Goal: Task Accomplishment & Management: Manage account settings

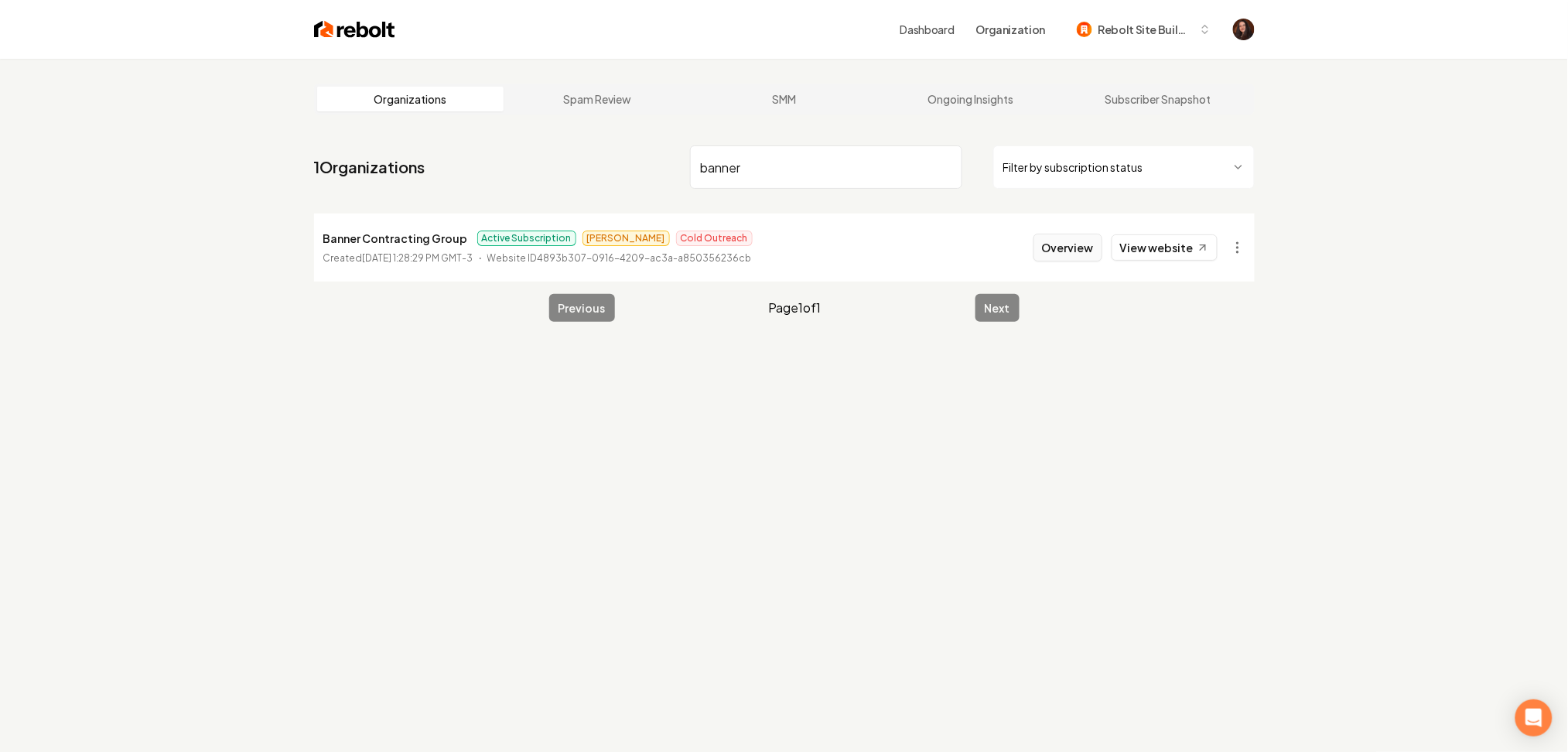
type input "banner"
click at [1056, 248] on button "Overview" at bounding box center [1068, 247] width 69 height 28
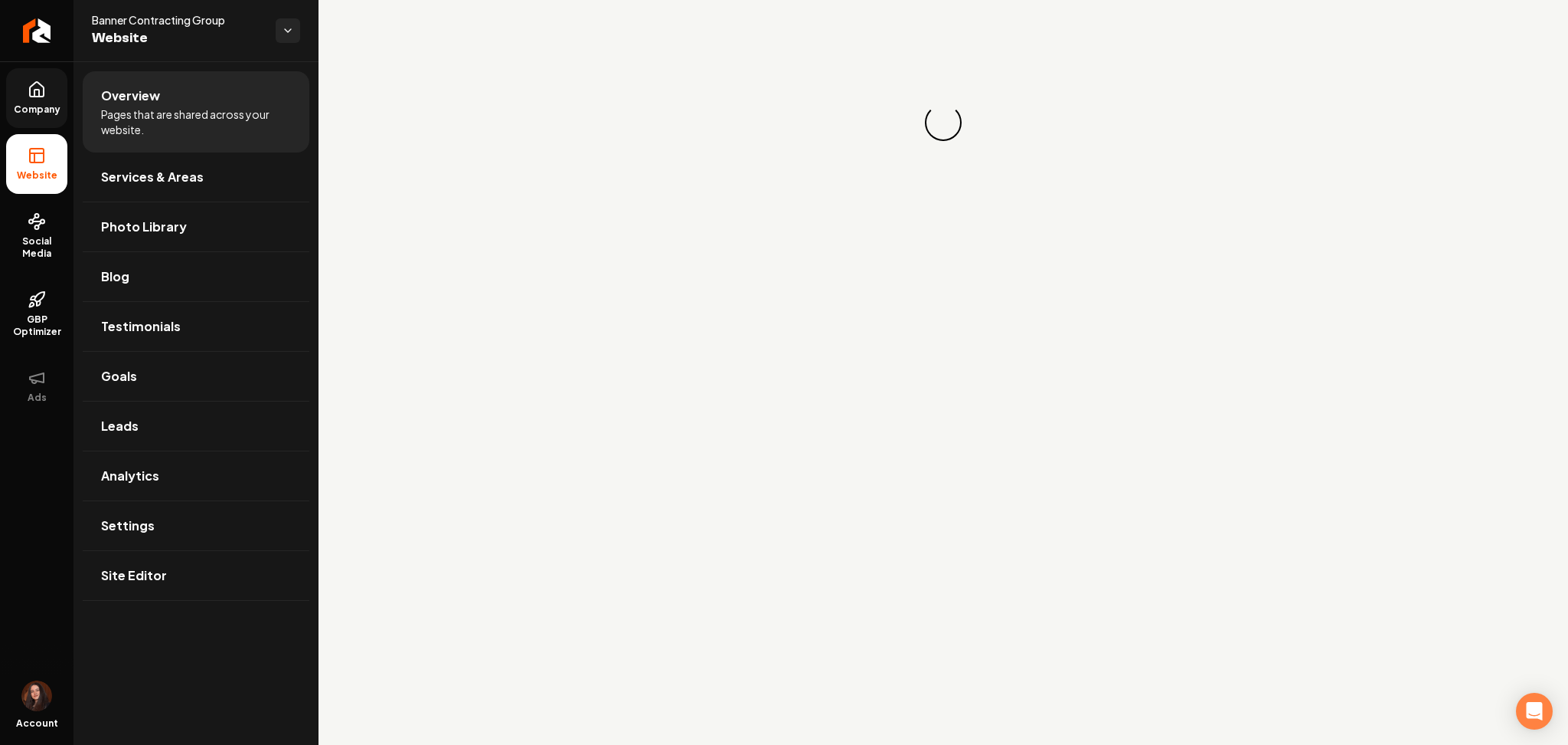
click at [54, 113] on span "Company" at bounding box center [37, 109] width 59 height 12
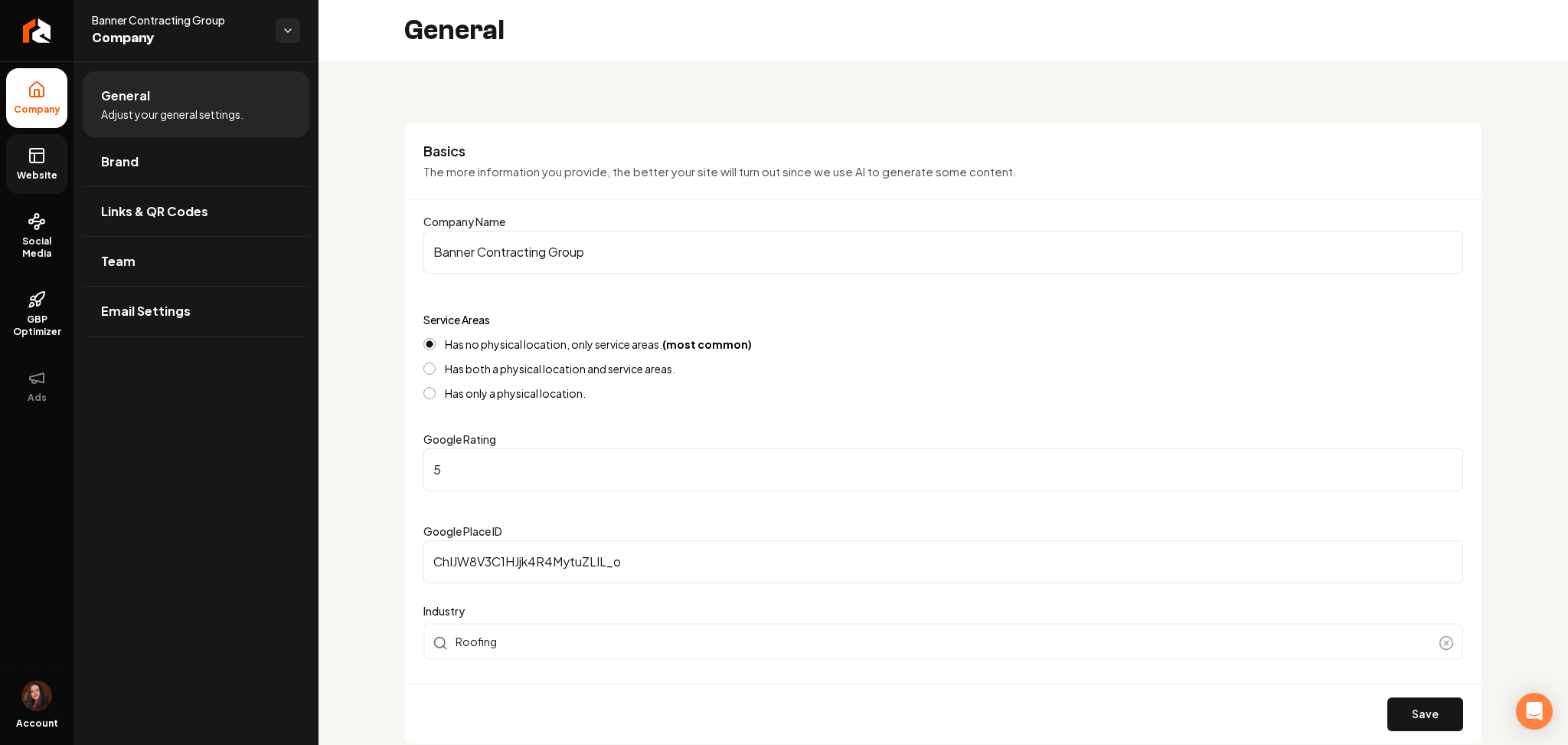
click at [42, 172] on span "Website" at bounding box center [37, 175] width 53 height 12
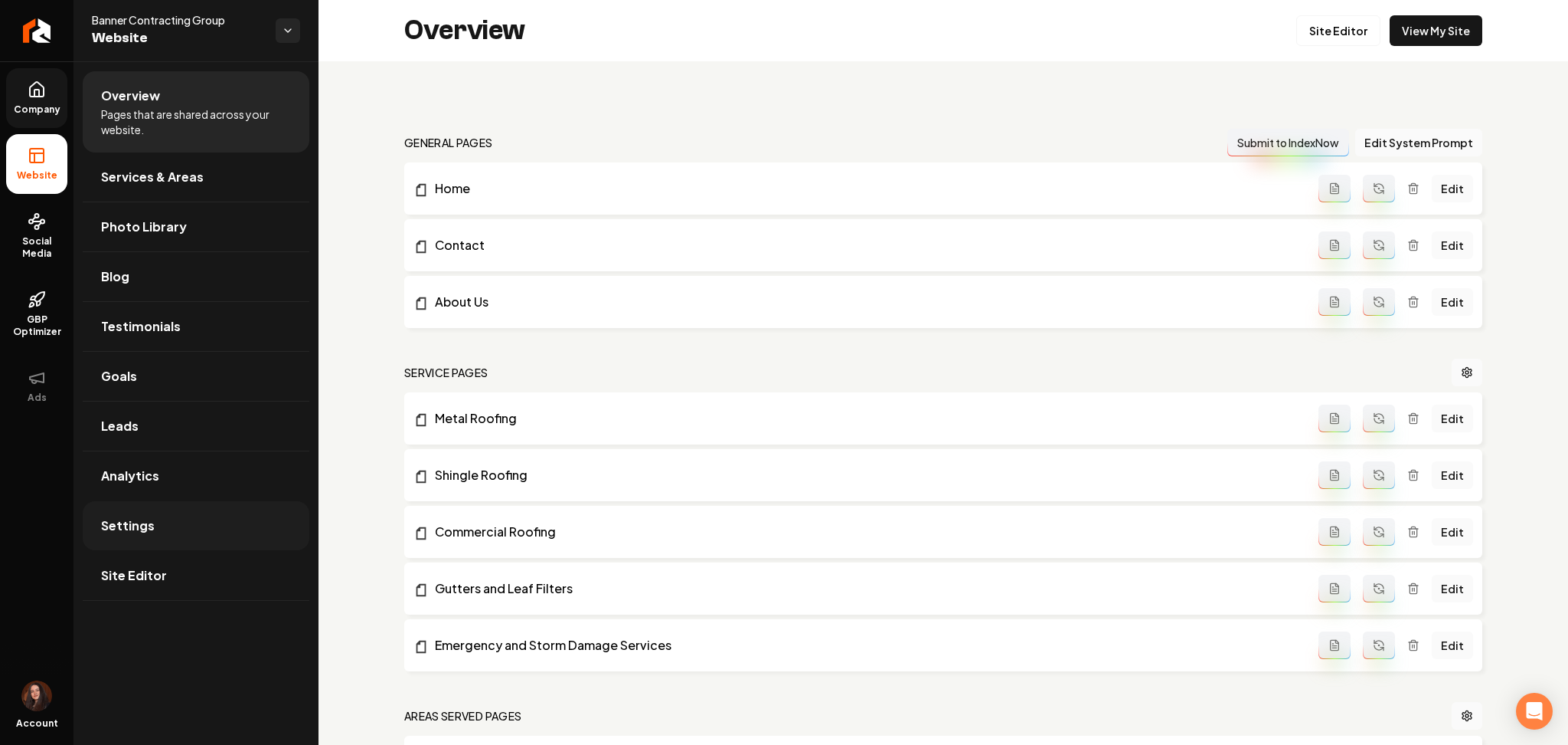
click at [177, 515] on link "Settings" at bounding box center [196, 525] width 227 height 49
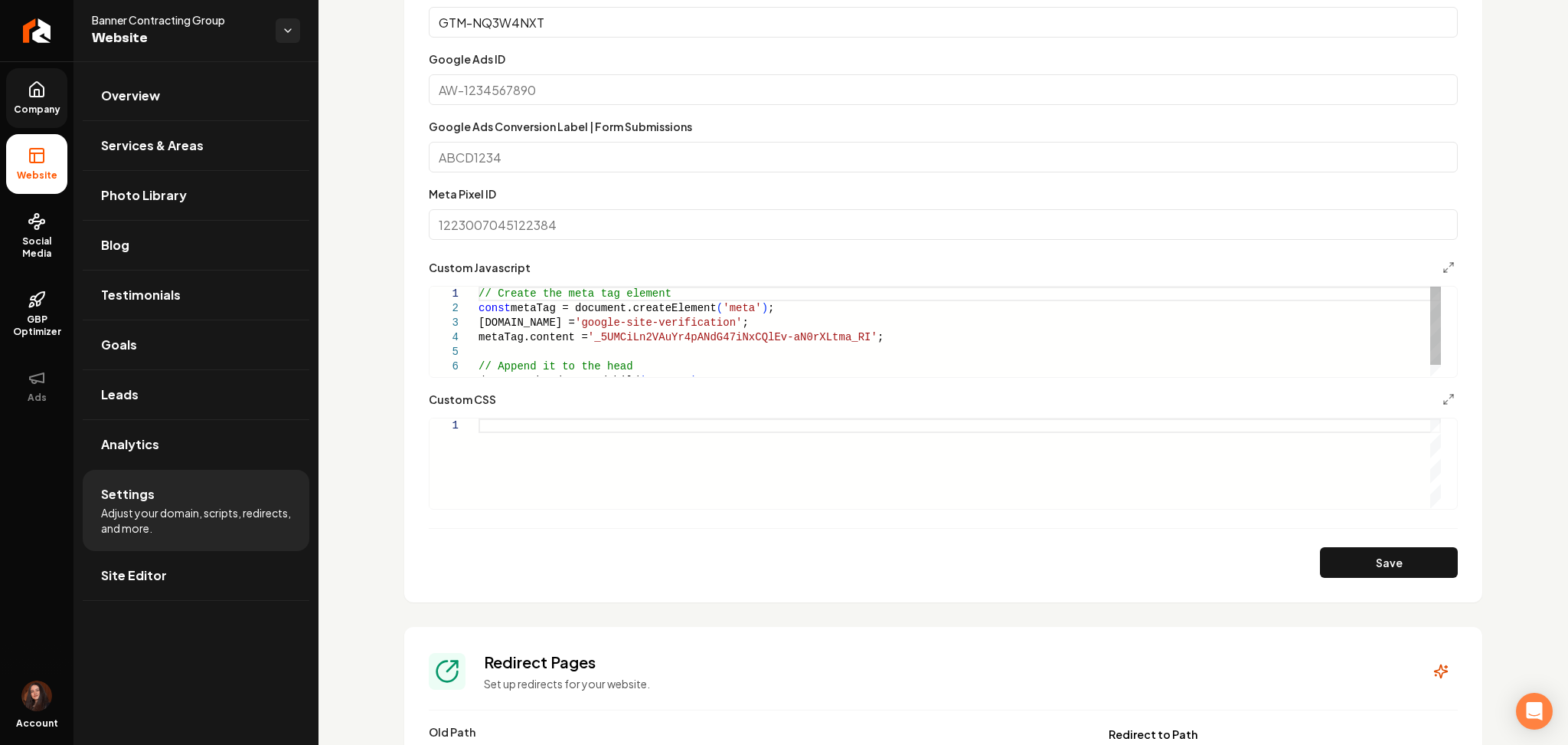
scroll to position [997, 0]
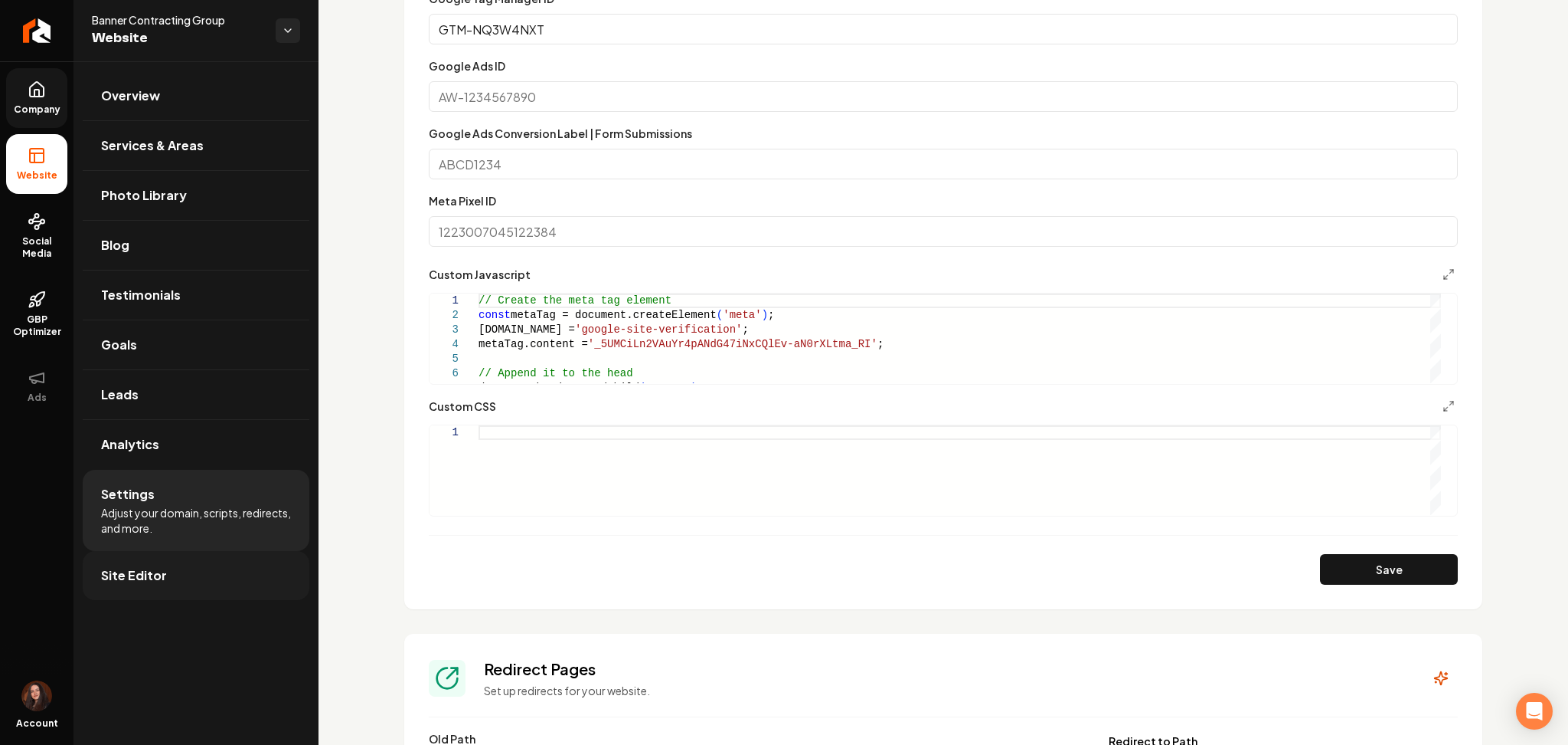
click at [175, 588] on link "Site Editor" at bounding box center [196, 576] width 227 height 49
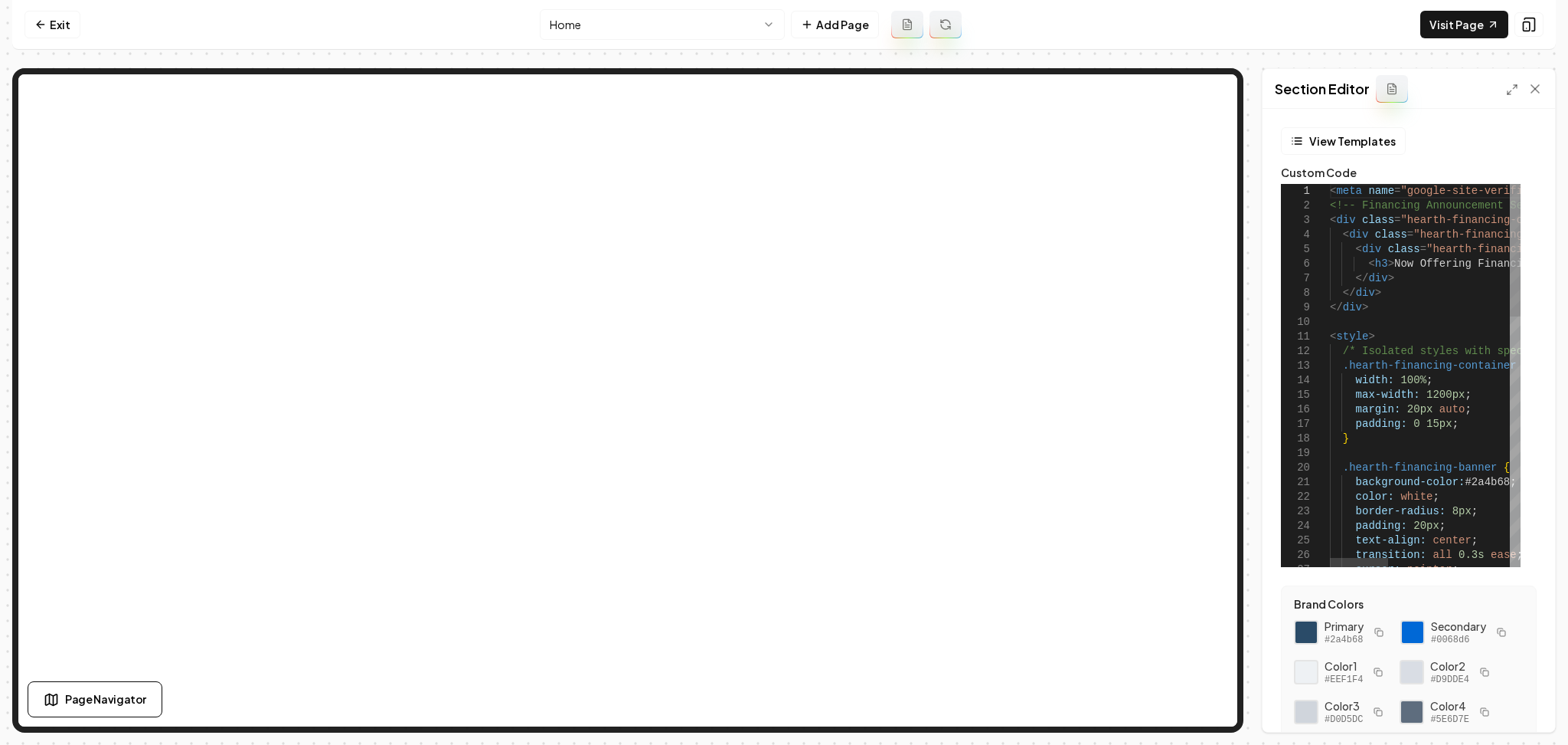
click at [1330, 195] on span "<" at bounding box center [1333, 190] width 6 height 12
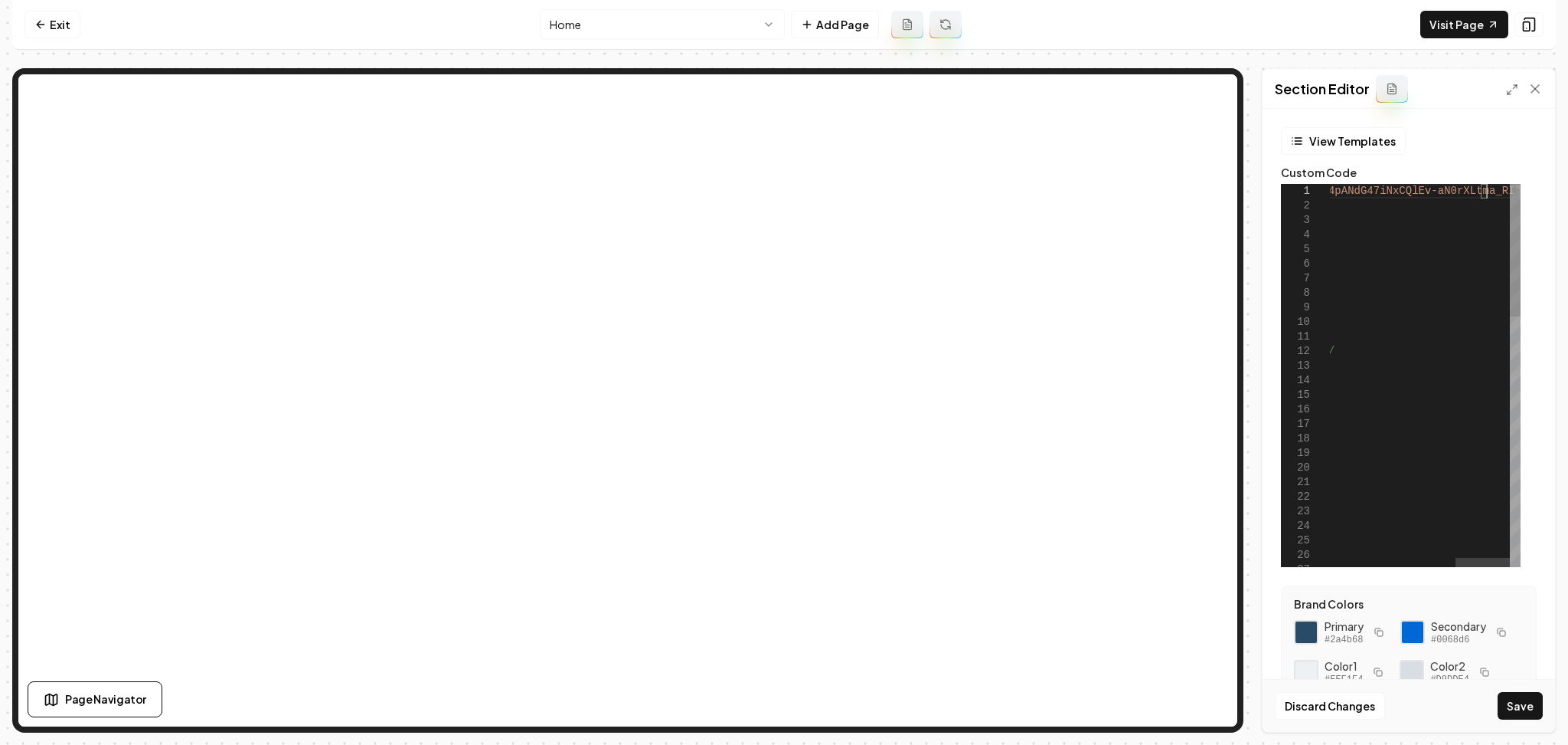
click at [1500, 191] on div "< head >< meta name = "google-site-verification" content = "_5UMCiLn2VAuYr4pANd…" at bounding box center [1208, 734] width 624 height 1101
click at [1526, 722] on div "Discard Changes Save" at bounding box center [1408, 705] width 292 height 53
click at [1515, 714] on button "Save" at bounding box center [1521, 705] width 45 height 27
type textarea "**********"
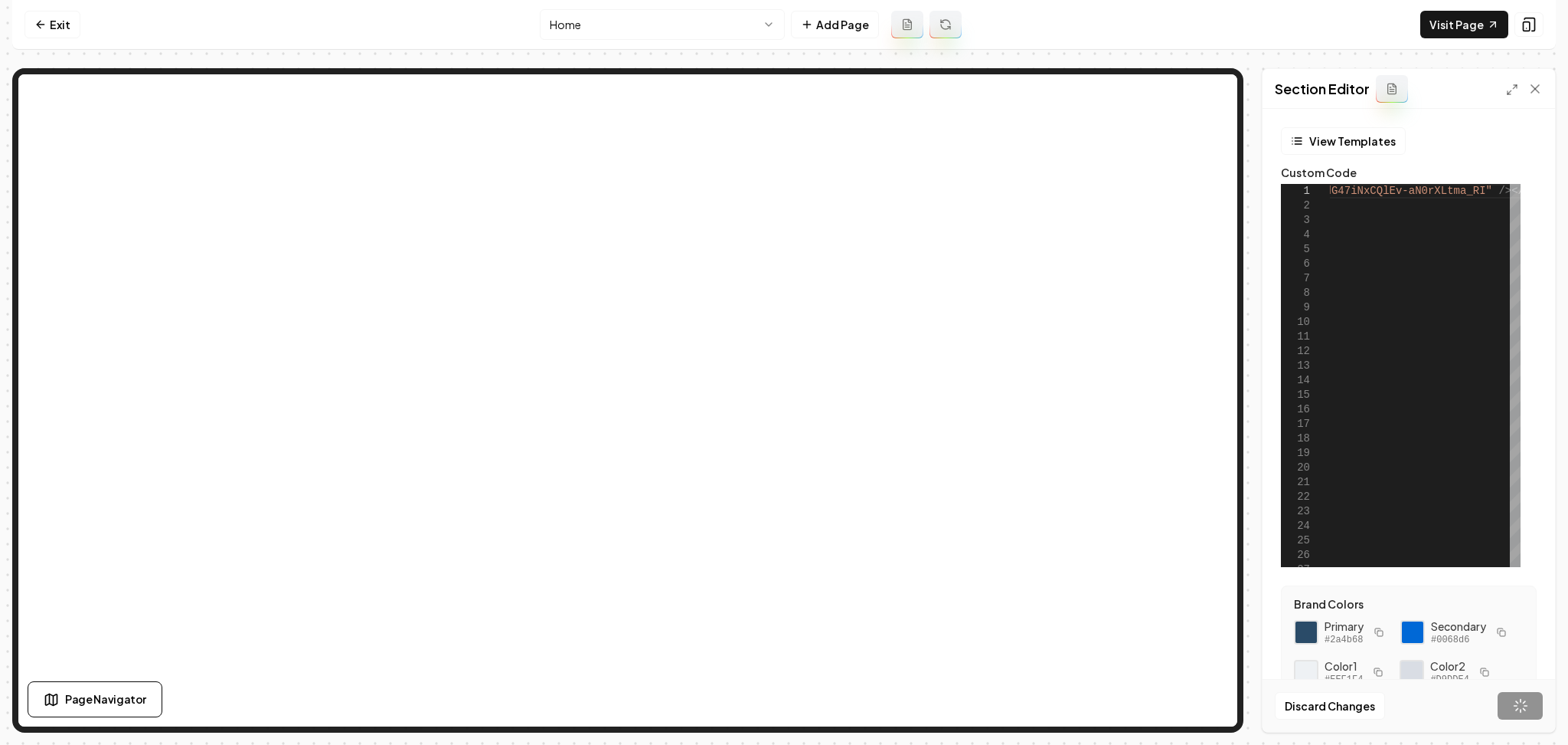
scroll to position [0, 565]
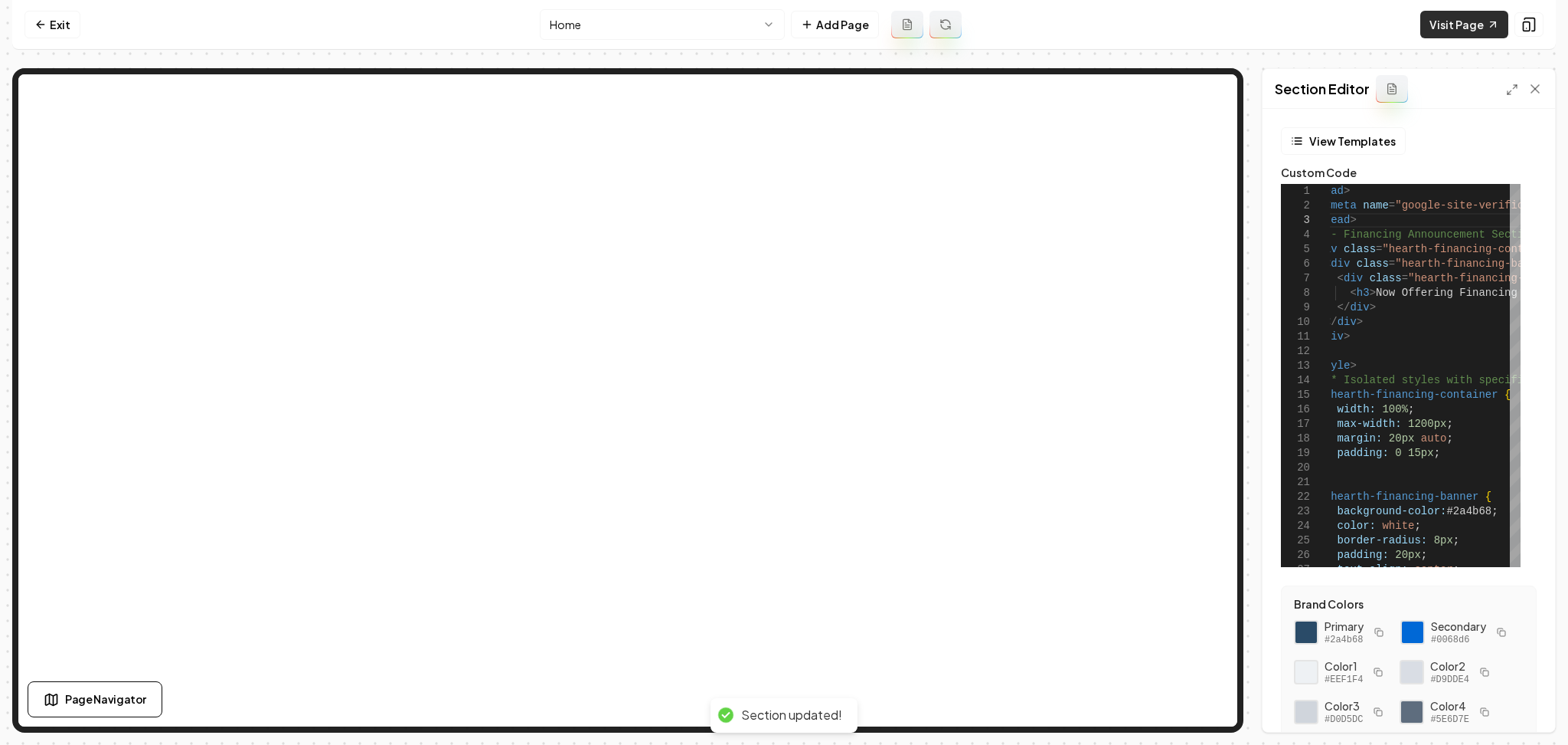
click at [1459, 30] on link "Visit Page" at bounding box center [1464, 24] width 88 height 27
click at [44, 28] on icon at bounding box center [40, 24] width 12 height 12
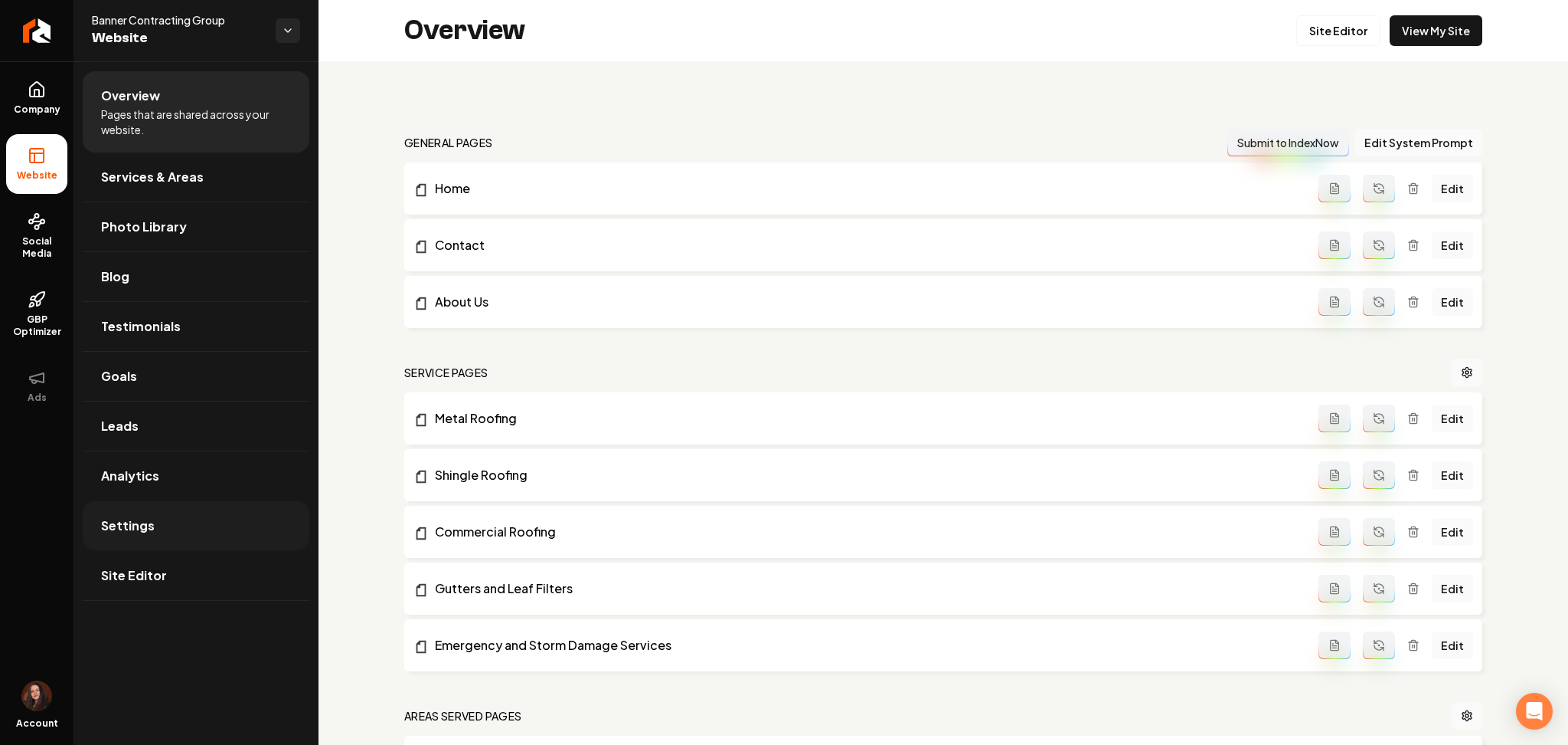
click at [143, 529] on span "Settings" at bounding box center [128, 524] width 54 height 18
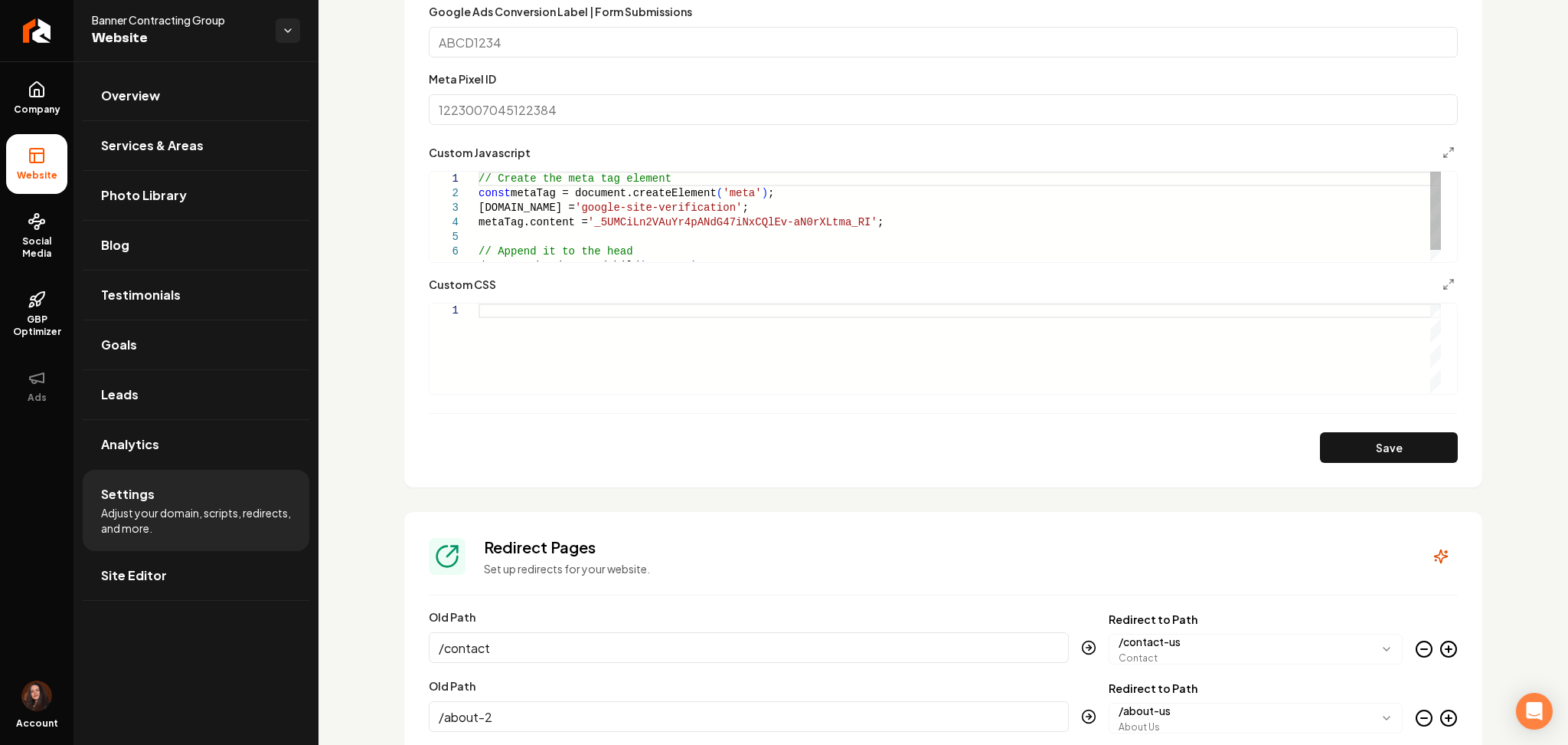
scroll to position [0, 205]
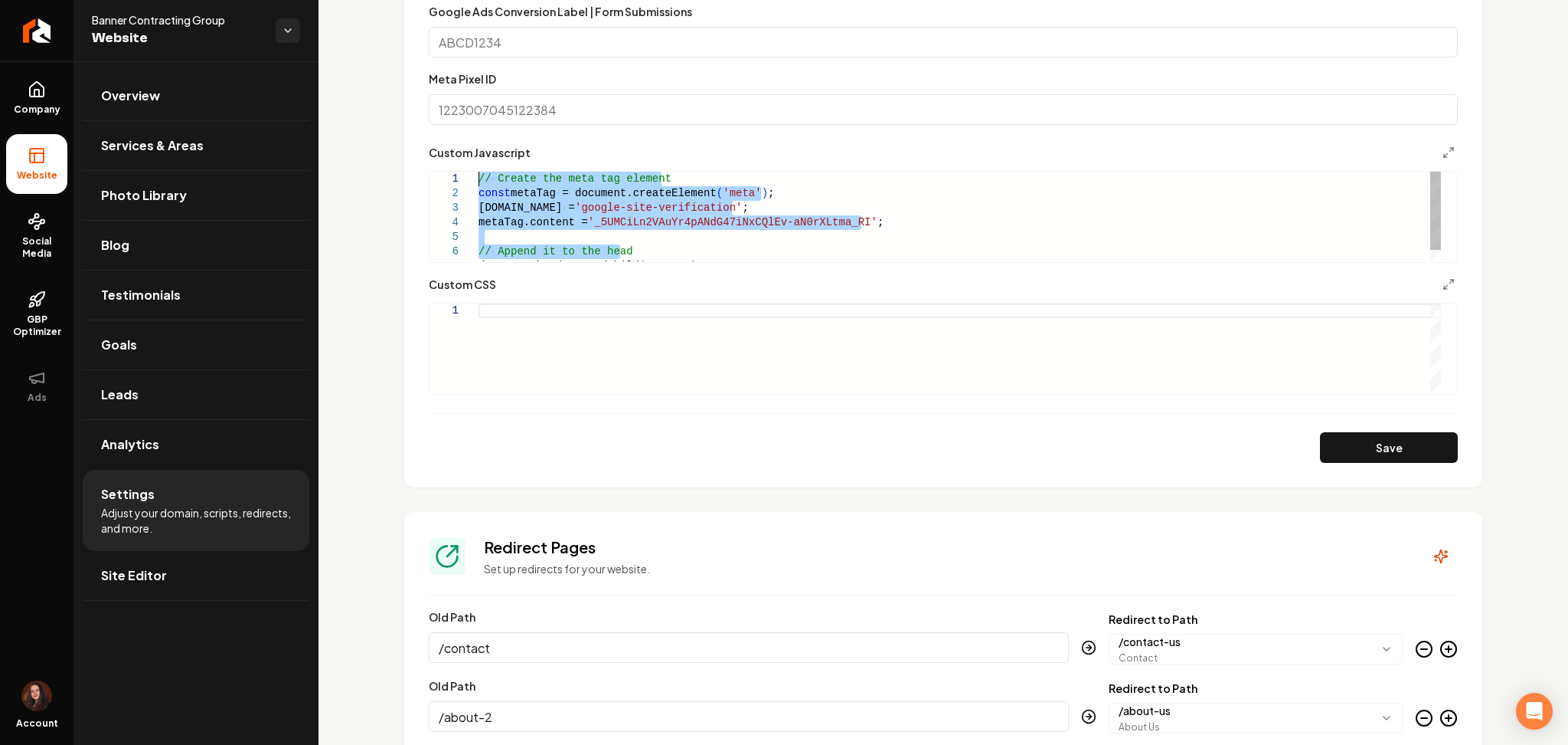
drag, startPoint x: 632, startPoint y: 250, endPoint x: 425, endPoint y: 160, distance: 225.7
click at [479, 171] on div "// Create the meta tag element const metaTag = document.createElement ( 'meta' …" at bounding box center [960, 222] width 962 height 102
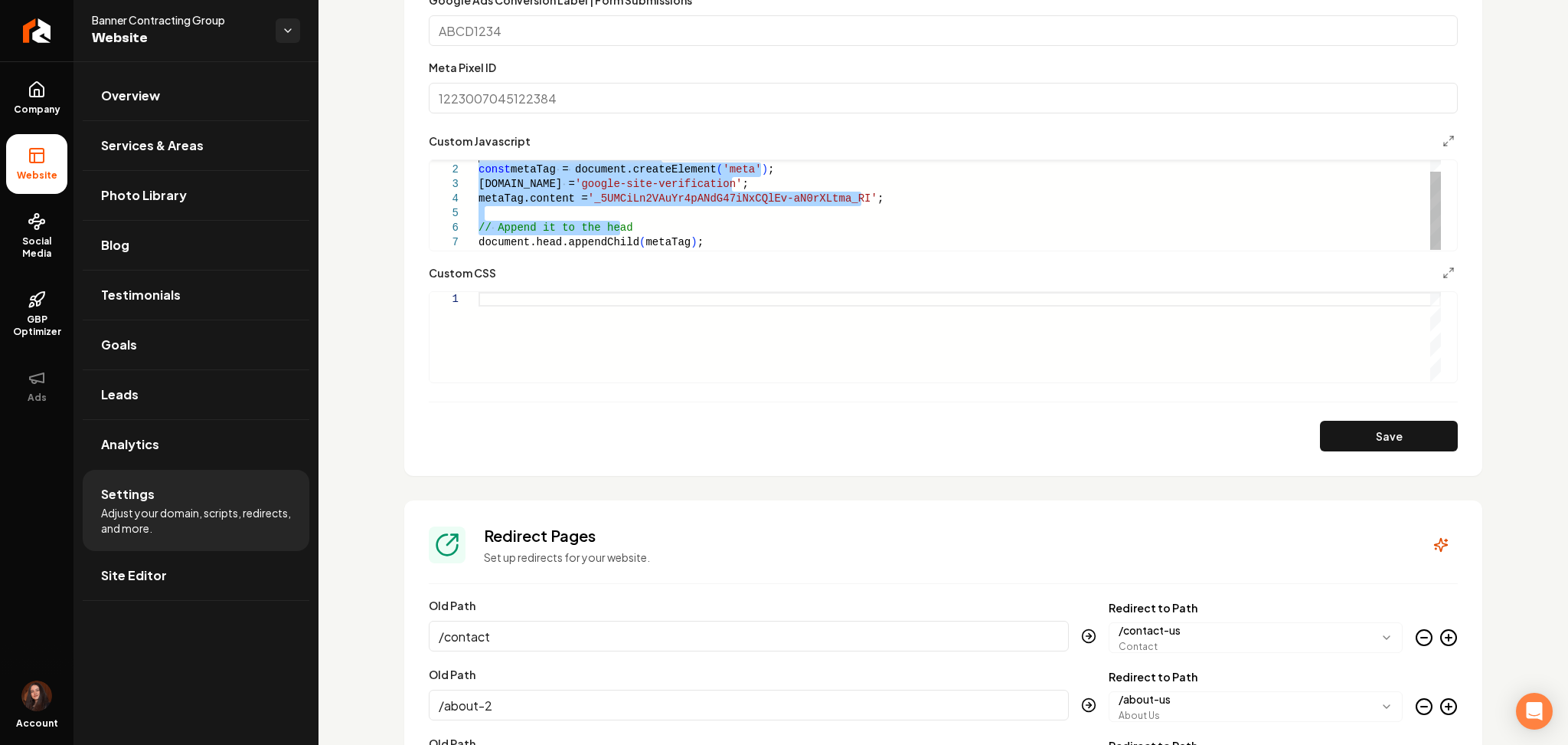
scroll to position [1146, 0]
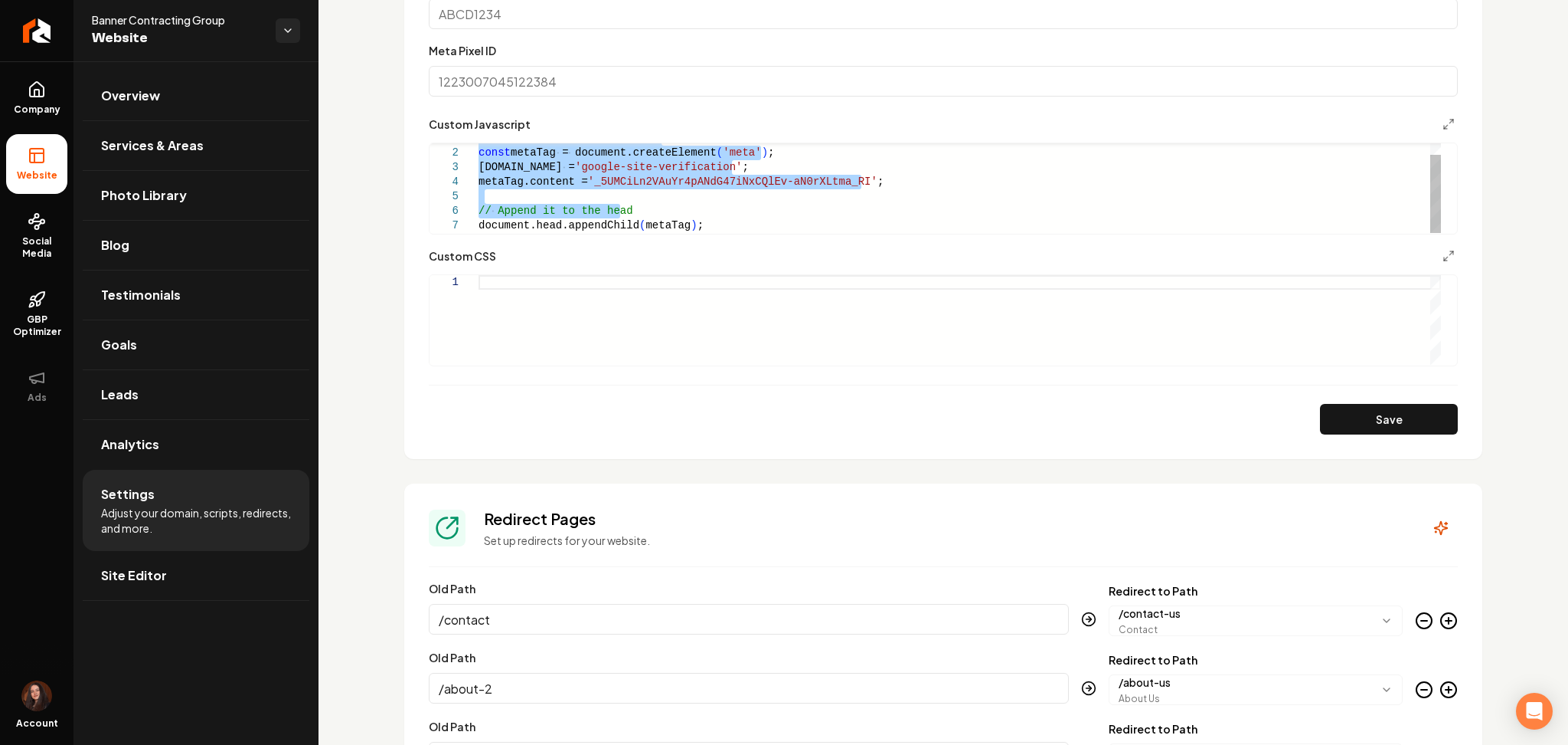
click at [693, 227] on div "// Create the meta tag element const metaTag = document.createElement ( 'meta' …" at bounding box center [960, 182] width 962 height 102
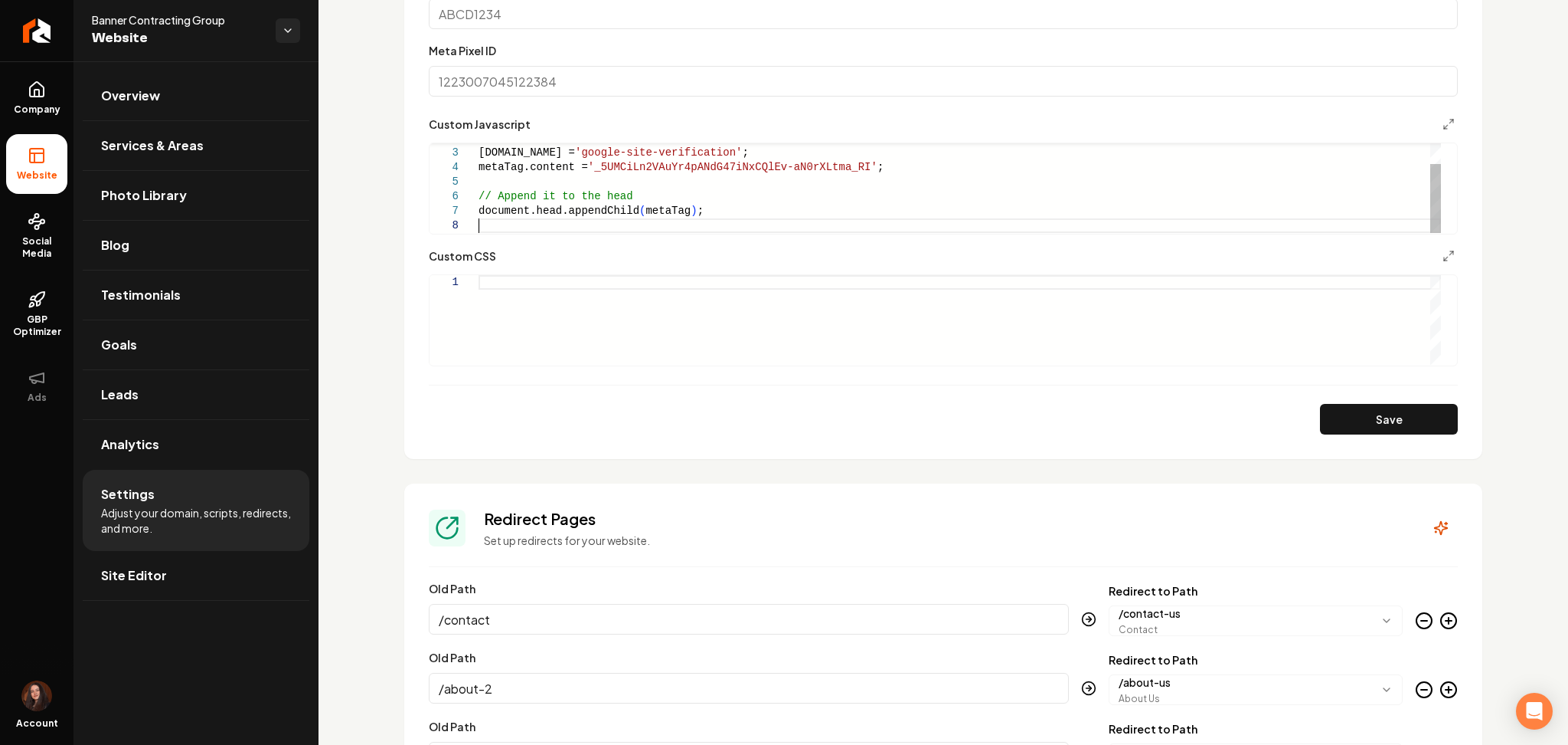
scroll to position [116, 0]
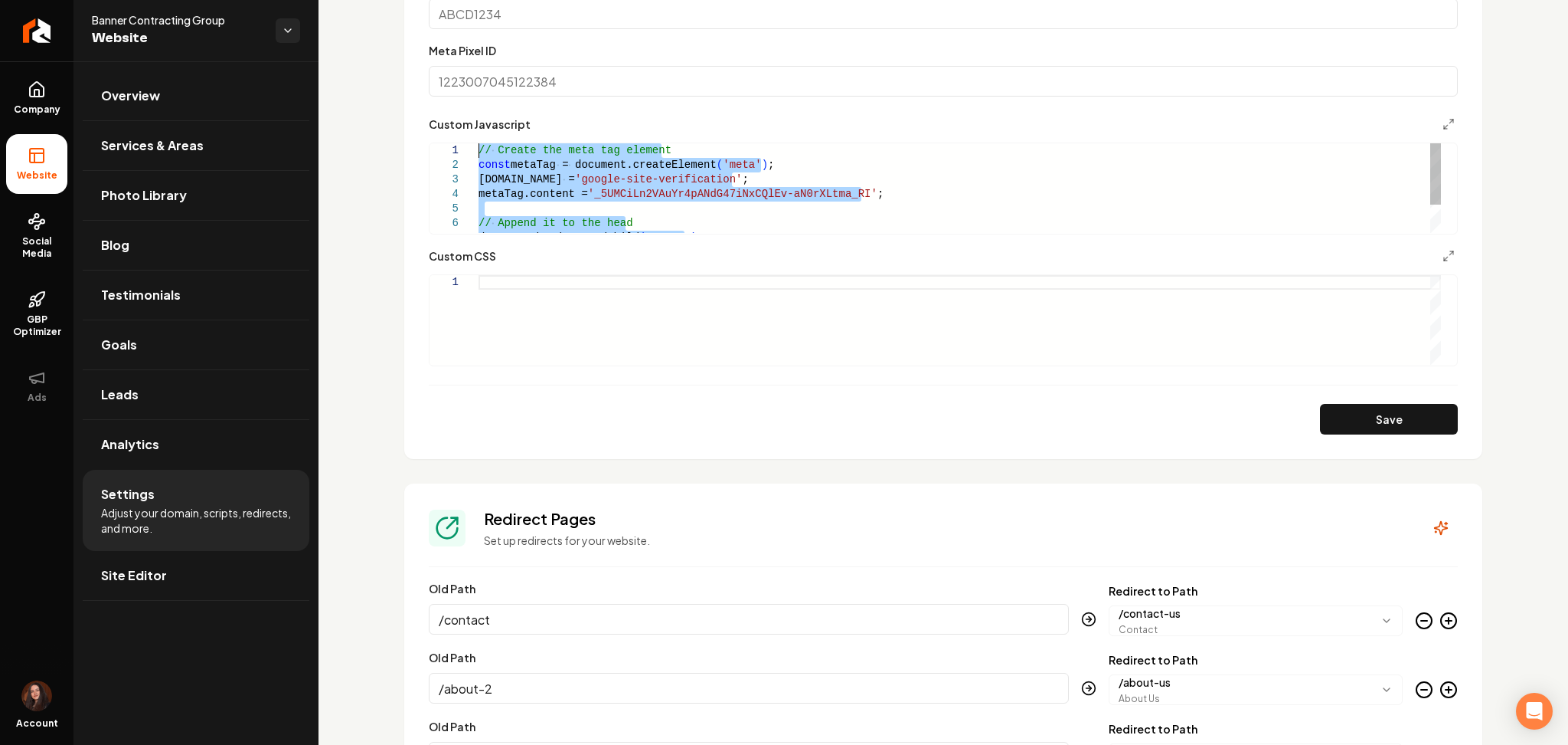
drag, startPoint x: 693, startPoint y: 201, endPoint x: 412, endPoint y: 50, distance: 319.0
click at [479, 143] on div "[DOMAIN_NAME] = 'google-site-verification' ; metaTag.content = '_5UMCiLn2VAuYr4…" at bounding box center [960, 208] width 962 height 131
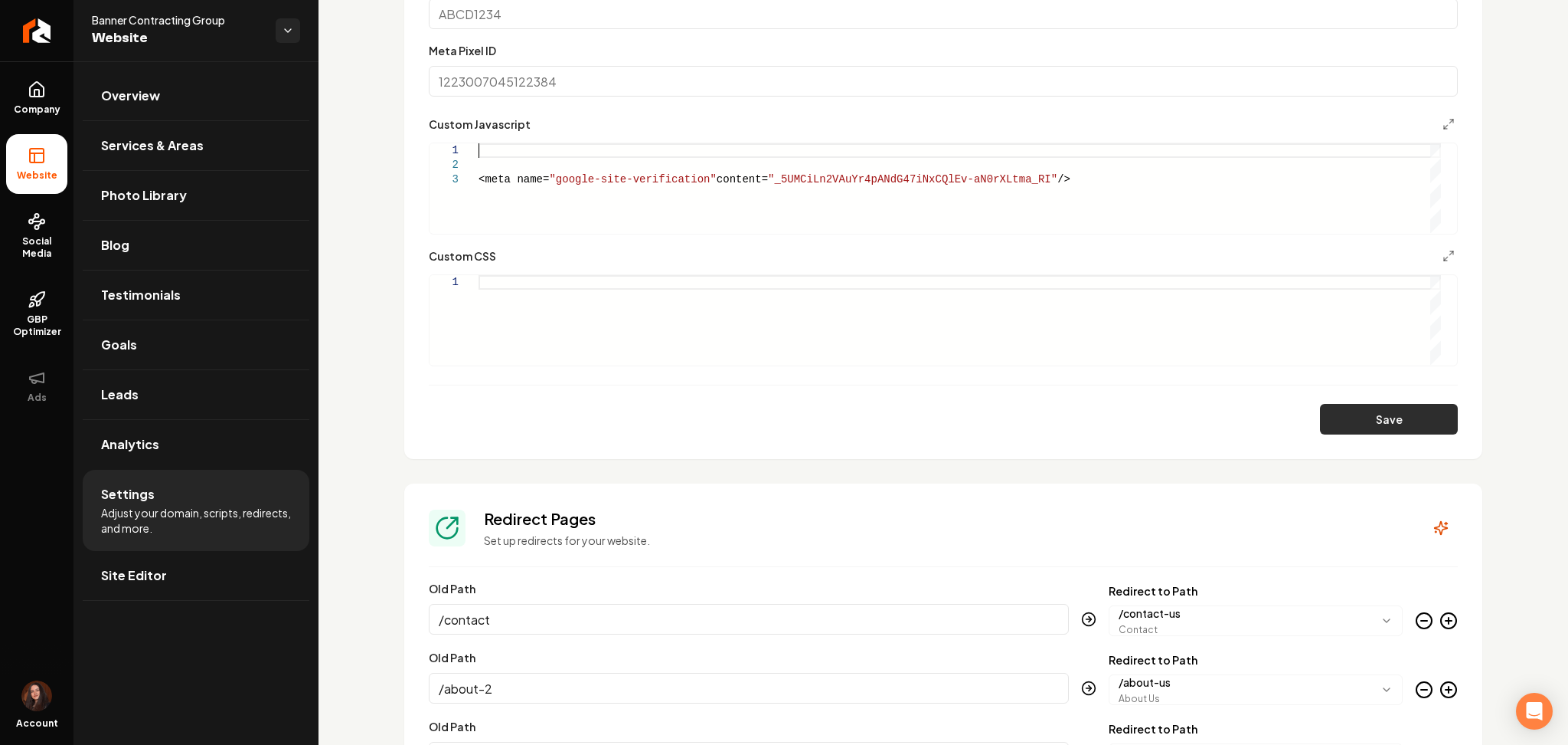
type textarea "**********"
click at [1360, 433] on button "Save" at bounding box center [1389, 418] width 138 height 30
click at [1333, 423] on button "Save" at bounding box center [1389, 418] width 138 height 30
